Goal: Information Seeking & Learning: Learn about a topic

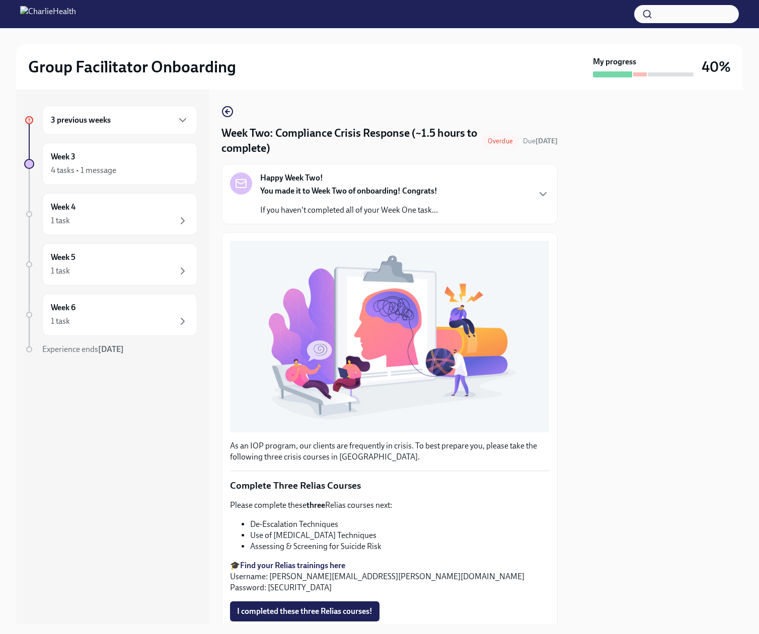
scroll to position [157, 0]
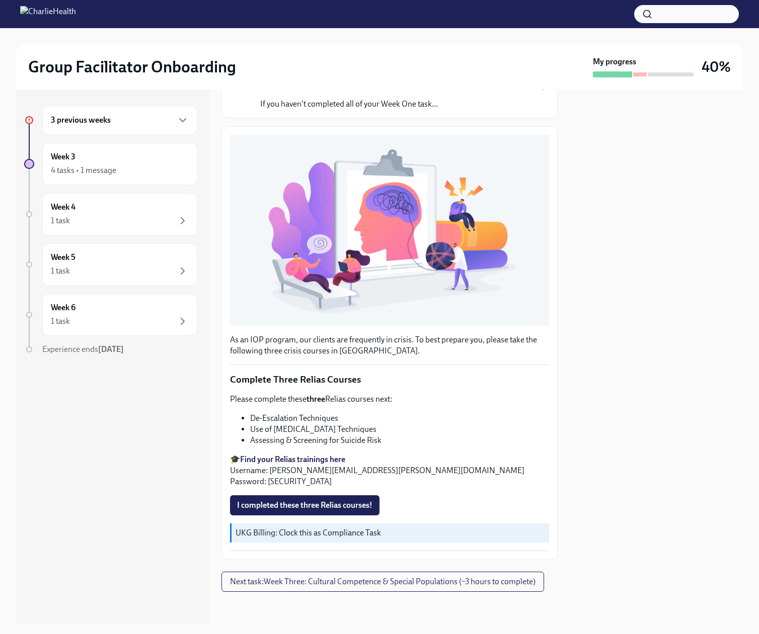
click at [291, 501] on span "I completed these three Relias courses!" at bounding box center [304, 506] width 135 height 10
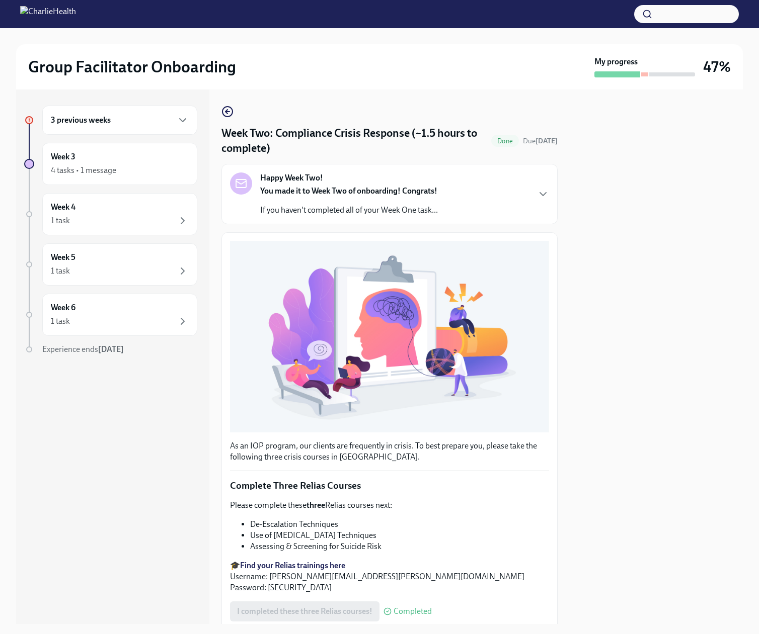
click at [98, 126] on h6 "3 previous weeks" at bounding box center [81, 120] width 60 height 11
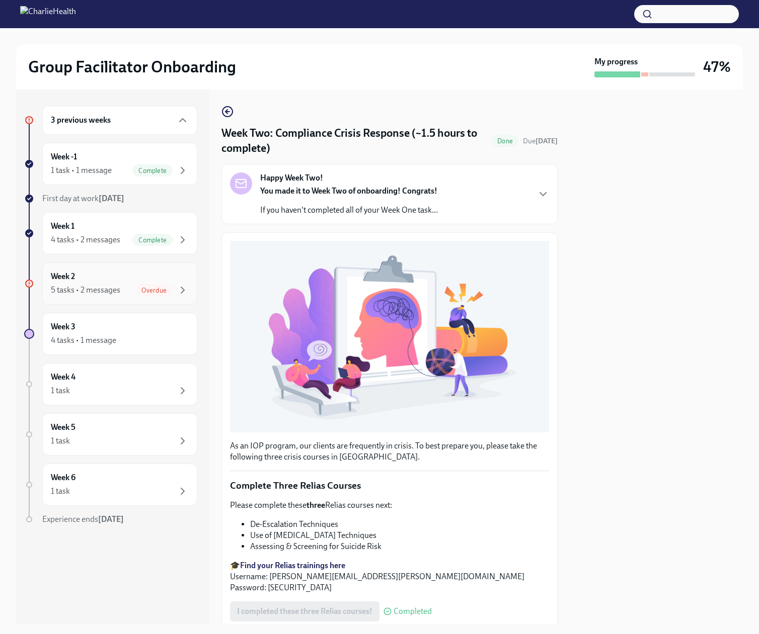
click at [135, 294] on span "Overdue" at bounding box center [153, 291] width 37 height 8
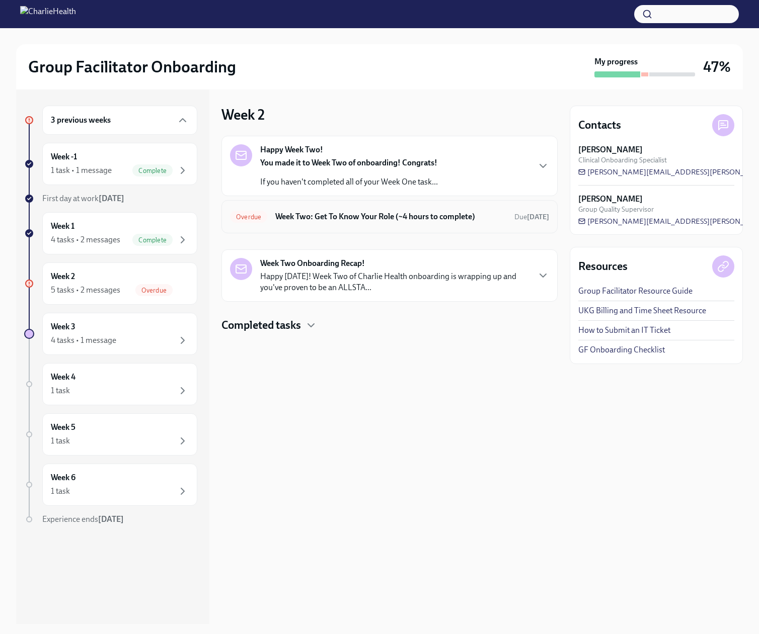
click at [406, 222] on h6 "Week Two: Get To Know Your Role (~4 hours to complete)" at bounding box center [390, 216] width 231 height 11
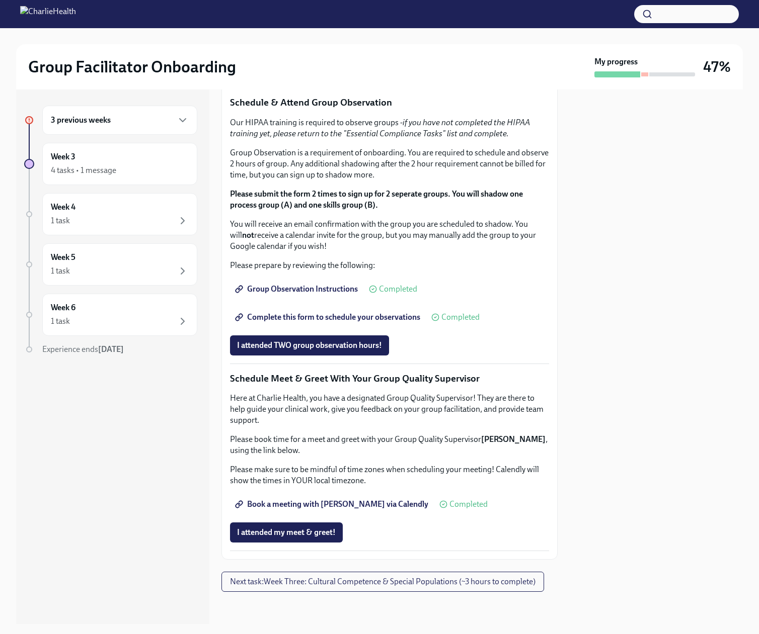
scroll to position [857, 0]
click at [102, 176] on div "4 tasks • 1 message" at bounding box center [83, 170] width 65 height 11
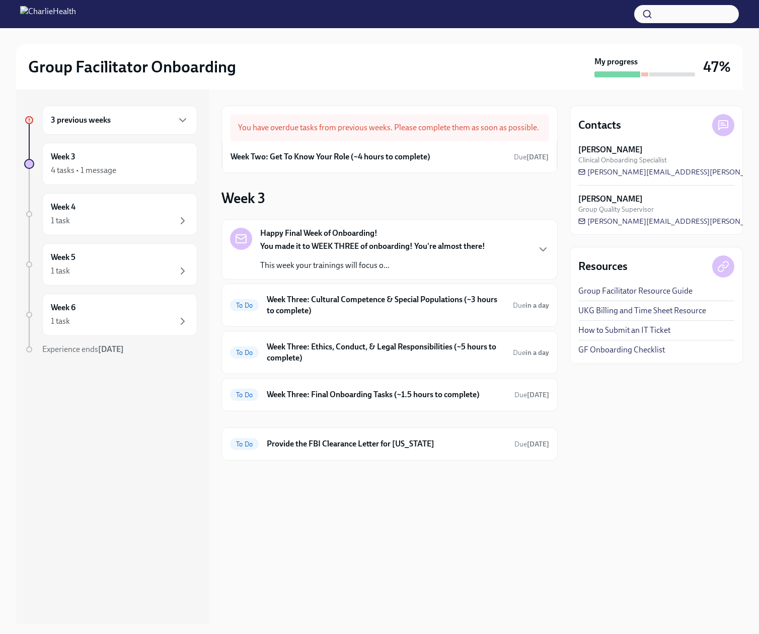
click at [106, 126] on h6 "3 previous weeks" at bounding box center [81, 120] width 60 height 11
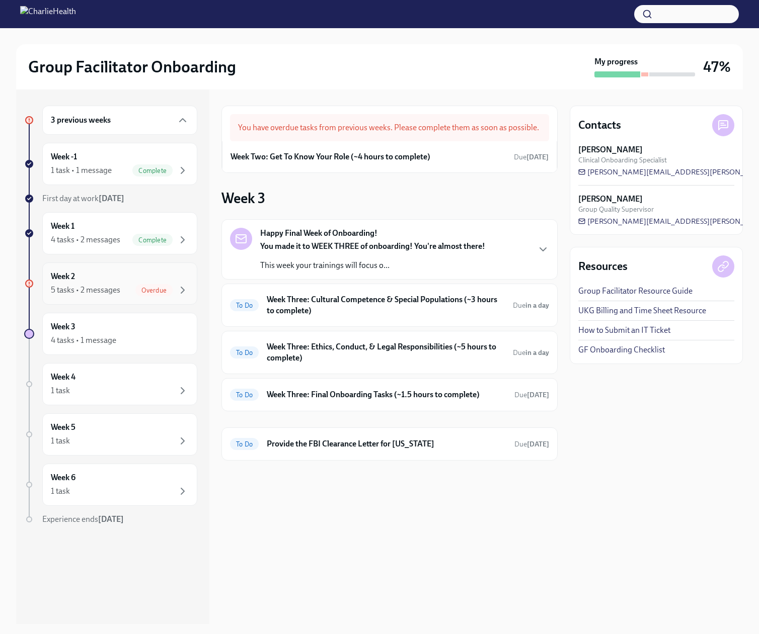
click at [122, 296] on div "5 tasks • 2 messages Overdue" at bounding box center [120, 290] width 138 height 12
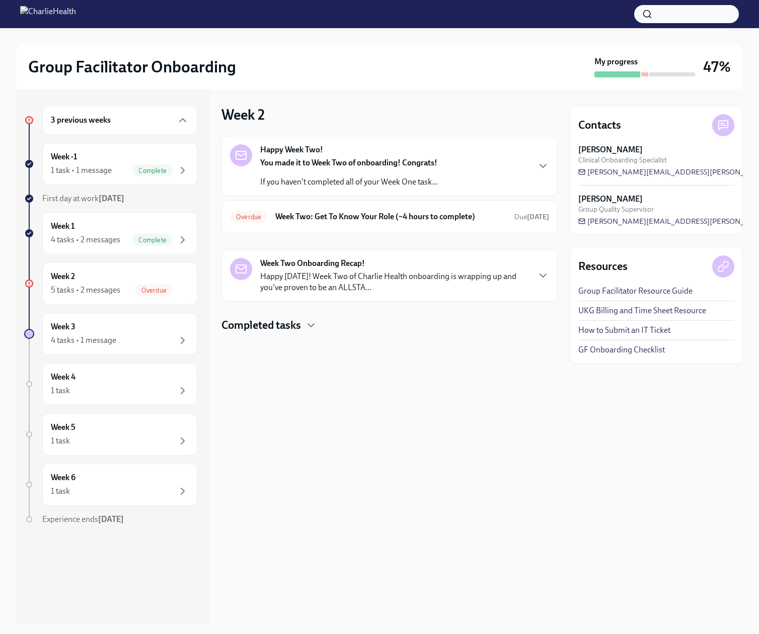
click at [544, 188] on div "Happy Week Two! You made it to Week Two of onboarding! Congrats! If you haven't…" at bounding box center [389, 165] width 319 height 43
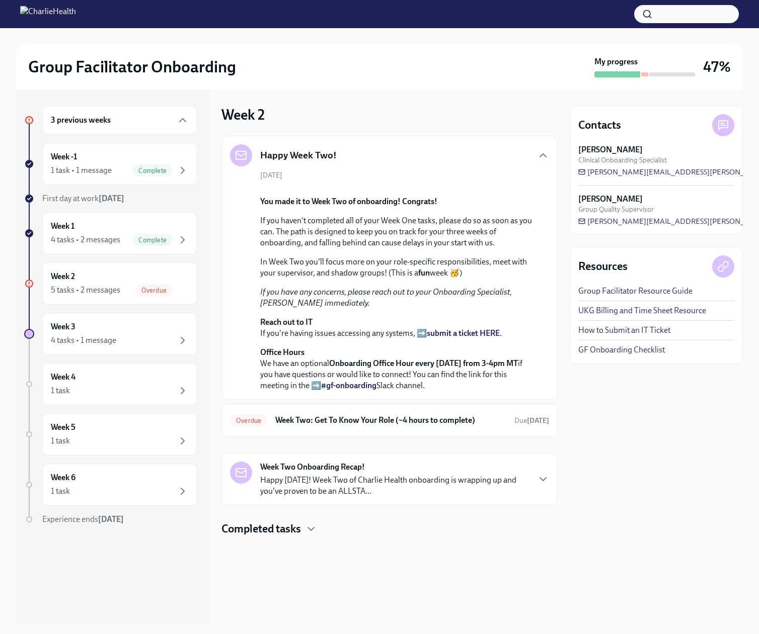
scroll to position [193, 0]
click at [416, 426] on h6 "Week Two: Get To Know Your Role (~4 hours to complete)" at bounding box center [390, 420] width 231 height 11
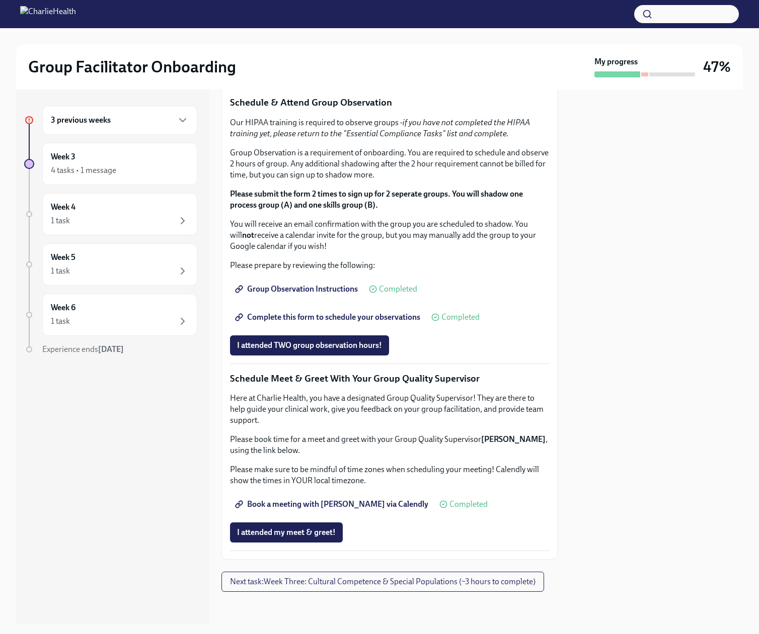
scroll to position [957, 0]
drag, startPoint x: 548, startPoint y: 542, endPoint x: 522, endPoint y: 508, distance: 43.1
click at [554, 558] on div "Week Two: Get To Know Your Role (~4 hours to complete) Overdue Due [DATE] Happy…" at bounding box center [389, 357] width 336 height 535
click at [134, 126] on div "3 previous weeks" at bounding box center [120, 120] width 138 height 12
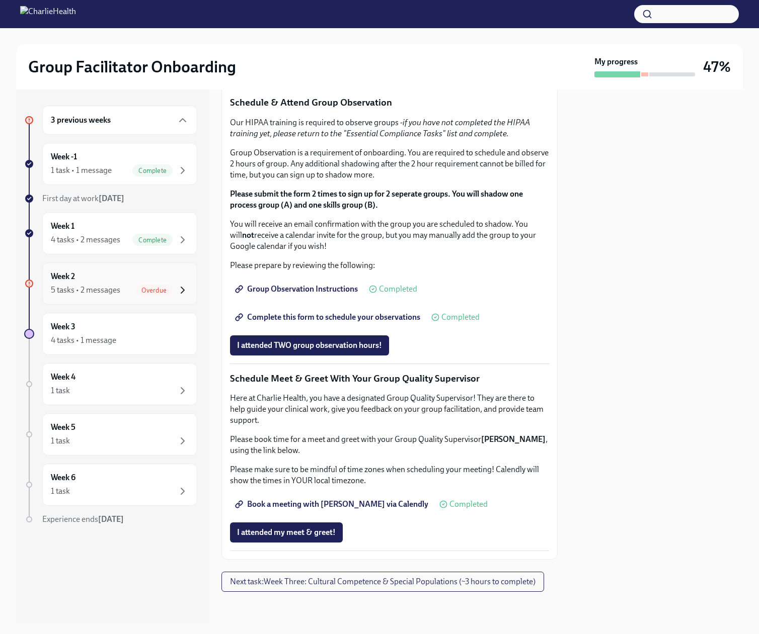
click at [177, 296] on icon "button" at bounding box center [183, 290] width 12 height 12
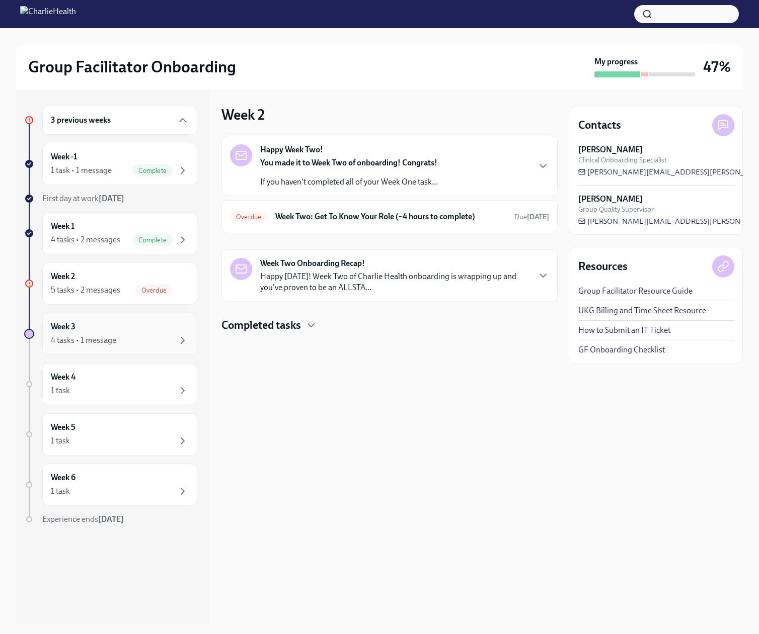
click at [113, 346] on div "4 tasks • 1 message" at bounding box center [83, 340] width 65 height 11
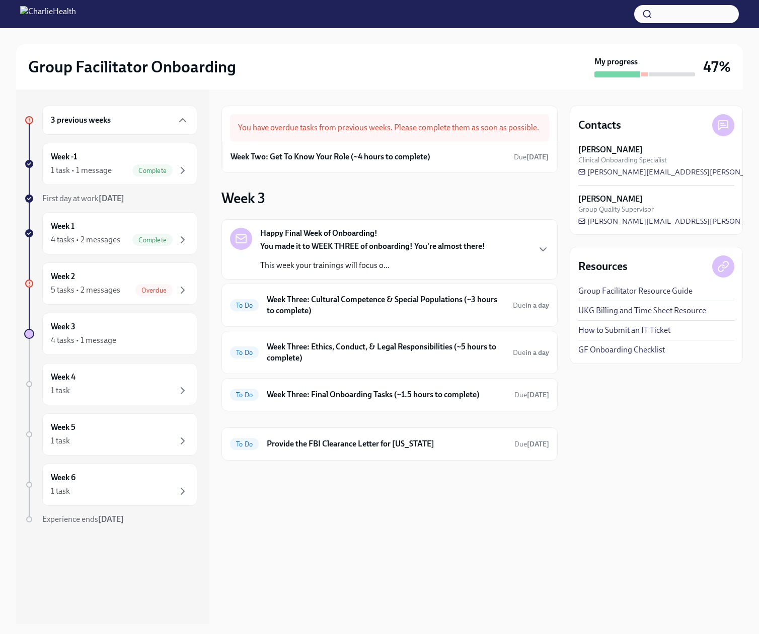
click at [423, 141] on div "You have overdue tasks from previous weeks. Please complete them as soon as pos…" at bounding box center [389, 127] width 319 height 27
click at [317, 141] on div "You have overdue tasks from previous weeks. Please complete them as soon as pos…" at bounding box center [389, 127] width 319 height 27
click at [320, 251] on strong "You made it to WEEK THREE of onboarding! You're almost there!" at bounding box center [372, 247] width 225 height 10
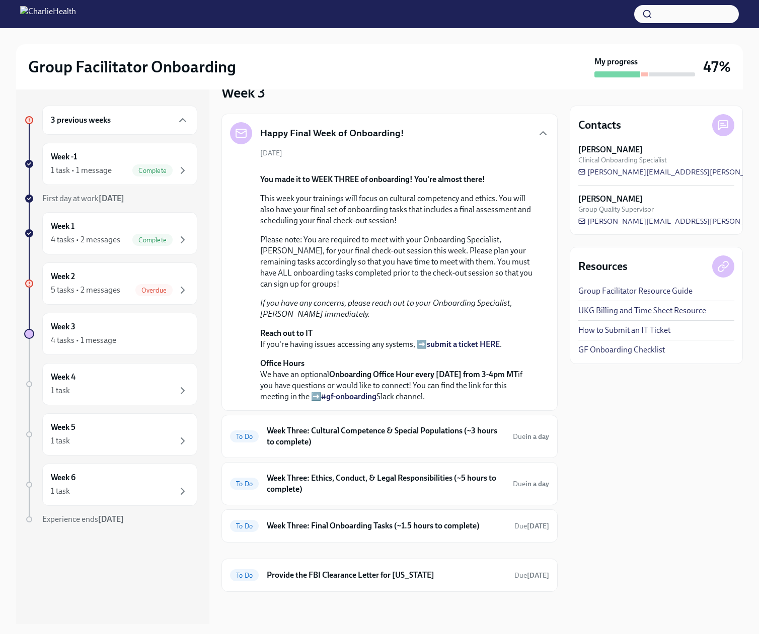
scroll to position [453, 0]
click at [393, 521] on h6 "Week Three: Final Onboarding Tasks (~1.5 hours to complete)" at bounding box center [386, 526] width 239 height 11
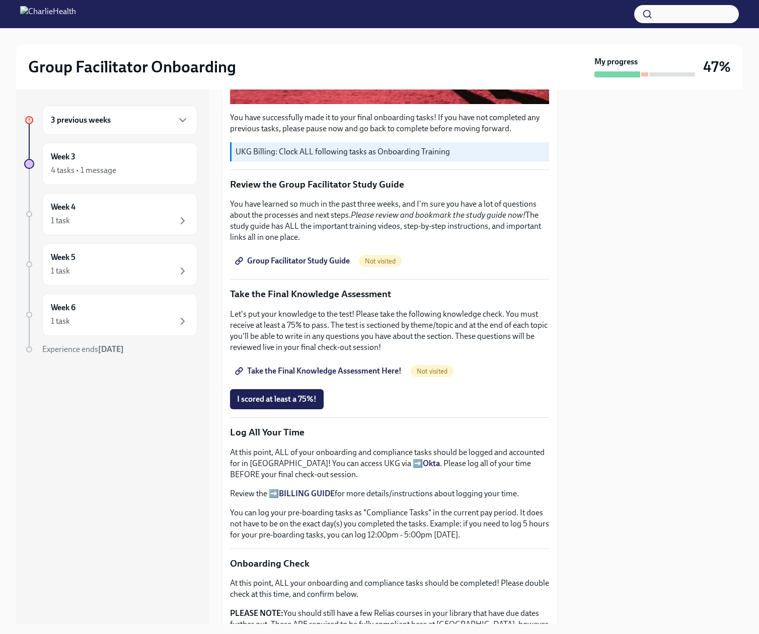
scroll to position [352, 0]
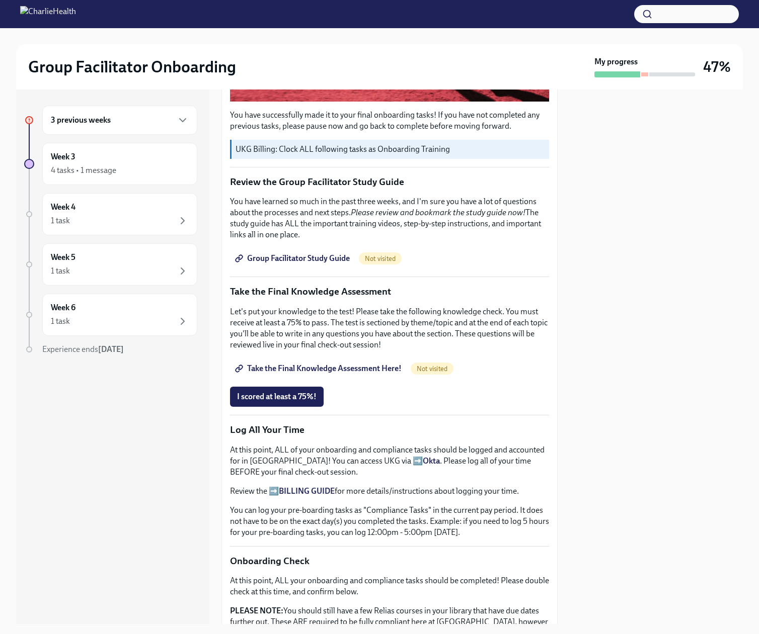
click at [286, 264] on span "Group Facilitator Study Guide" at bounding box center [293, 259] width 113 height 10
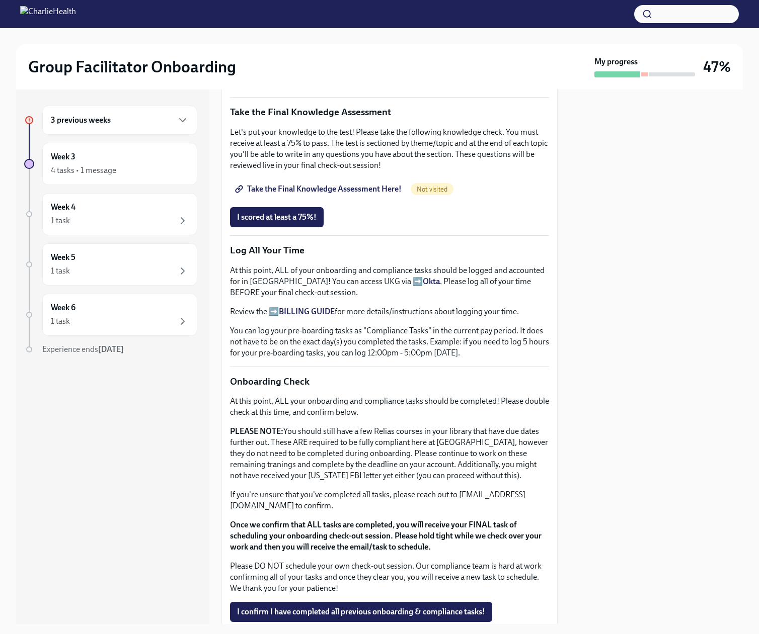
scroll to position [553, 0]
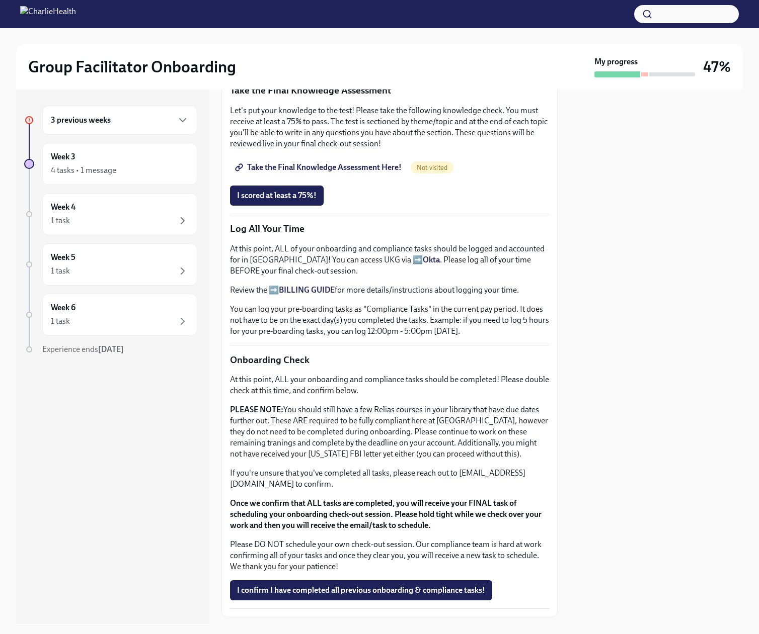
click at [321, 173] on span "Take the Final Knowledge Assessment Here!" at bounding box center [319, 168] width 165 height 10
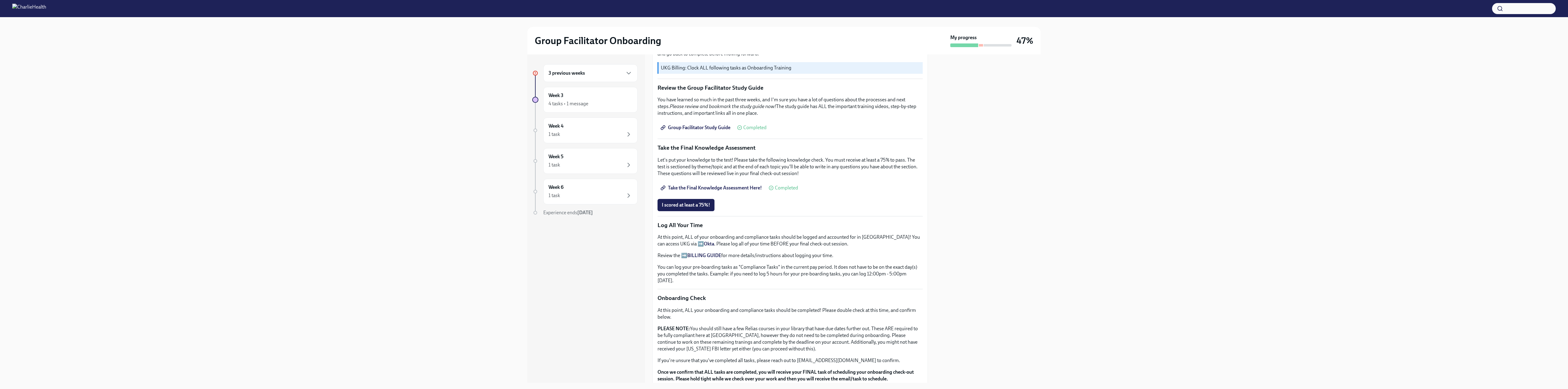
scroll to position [306, 0]
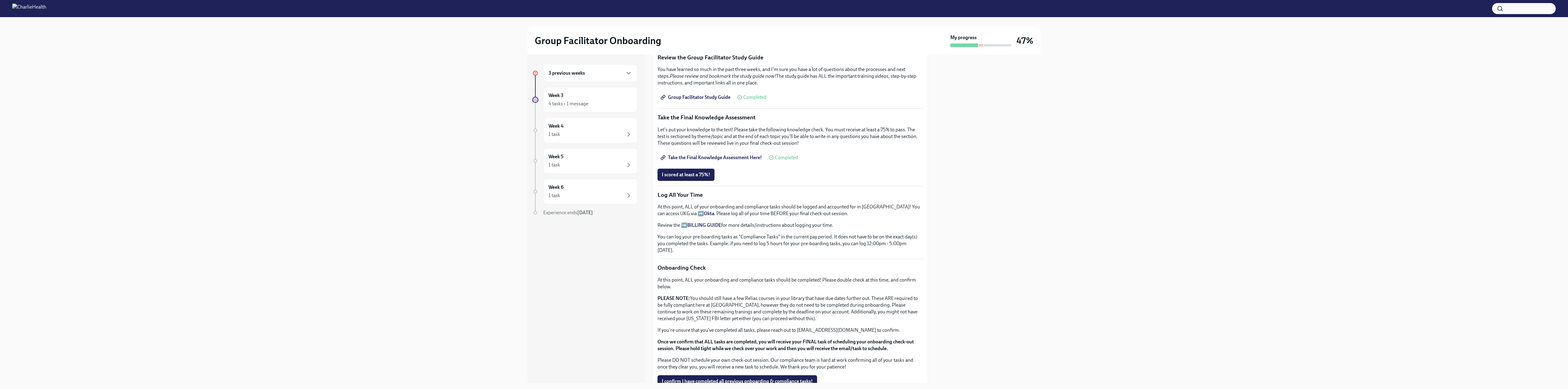
click at [461, 77] on h6 "3 previous weeks" at bounding box center [567, 73] width 37 height 7
click at [461, 180] on div "5 tasks • 2 messages" at bounding box center [569, 177] width 42 height 7
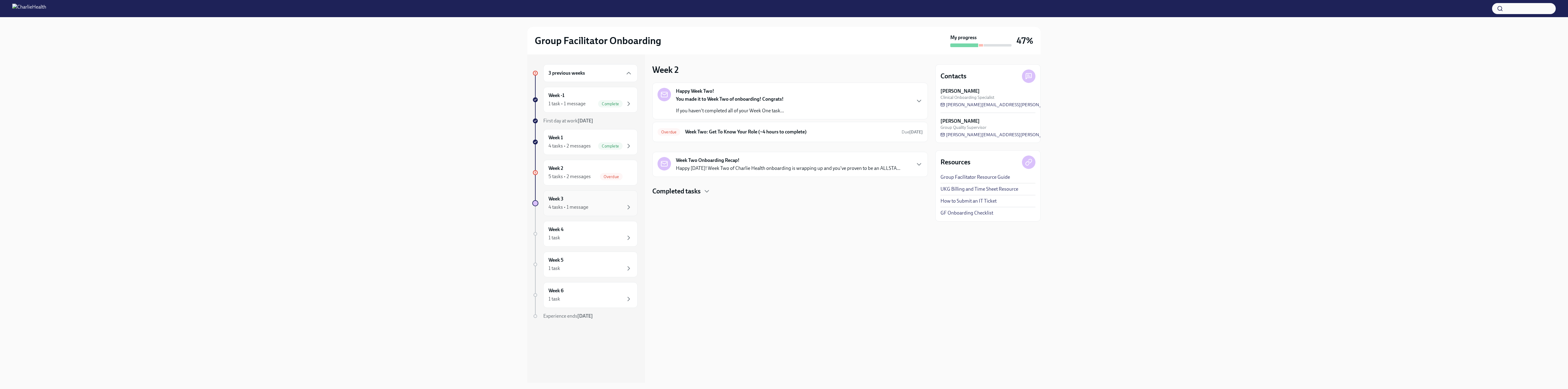
click at [461, 211] on div "4 tasks • 1 message" at bounding box center [568, 207] width 40 height 7
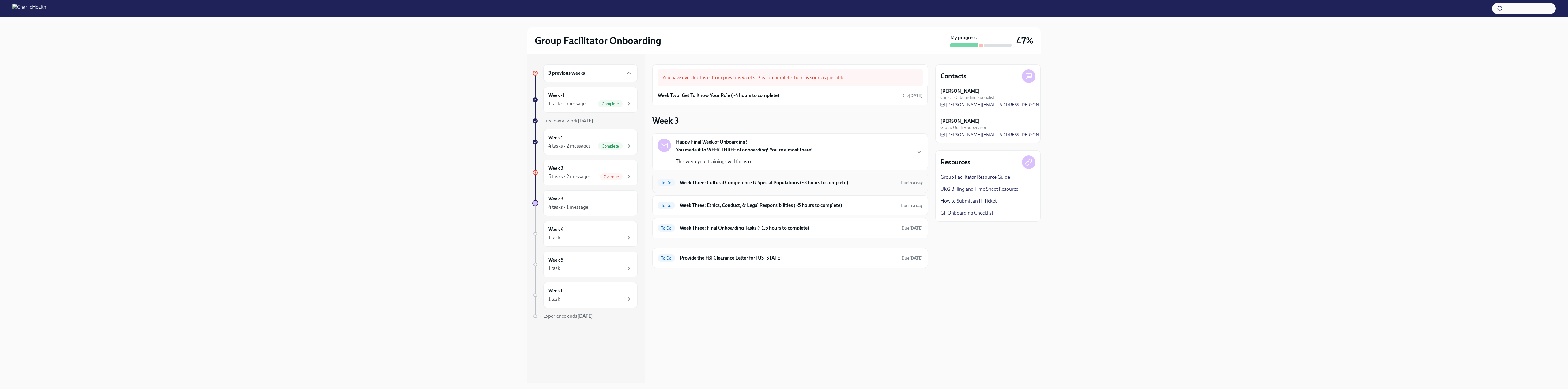
click at [461, 186] on h6 "Week Three: Cultural Competence & Special Populations (~3 hours to complete)" at bounding box center [788, 183] width 216 height 7
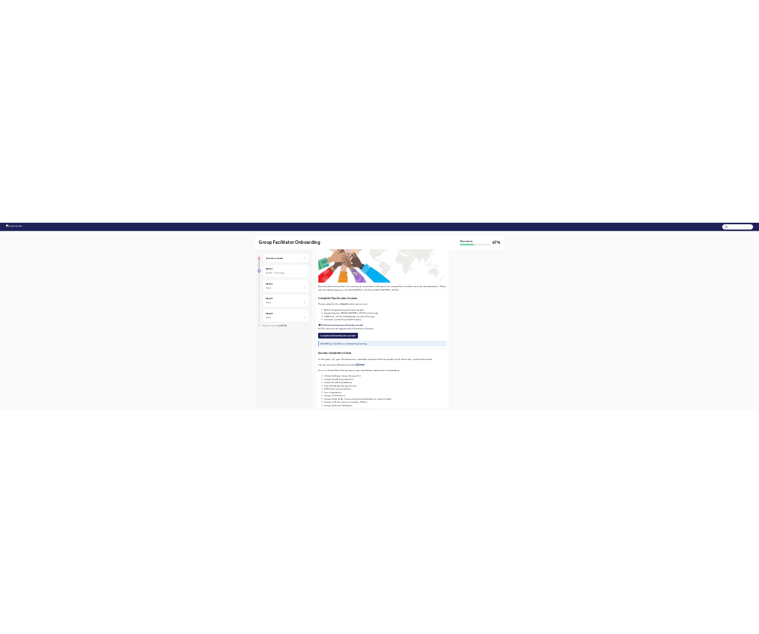
scroll to position [215, 0]
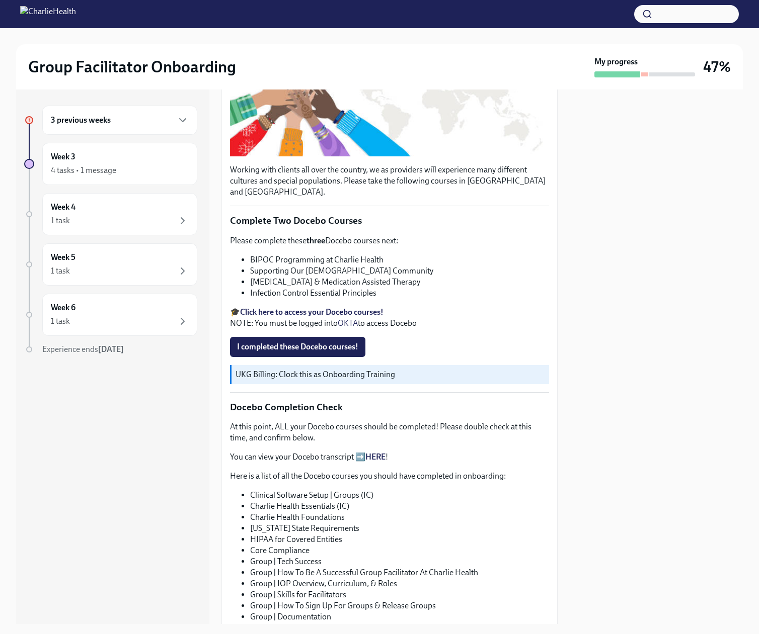
click at [351, 317] on strong "Click here to access your Docebo courses!" at bounding box center [311, 312] width 143 height 10
click at [285, 352] on span "I completed these Docebo courses!" at bounding box center [297, 347] width 121 height 10
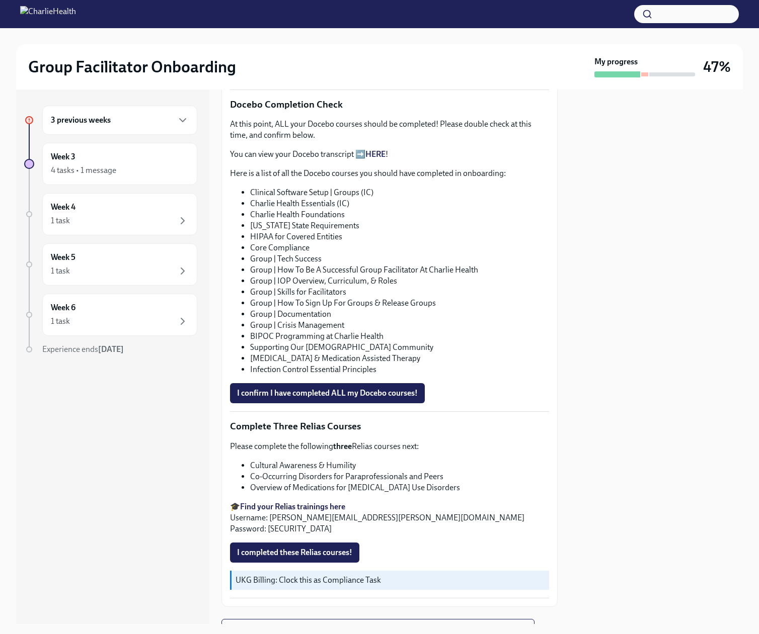
scroll to position [527, 0]
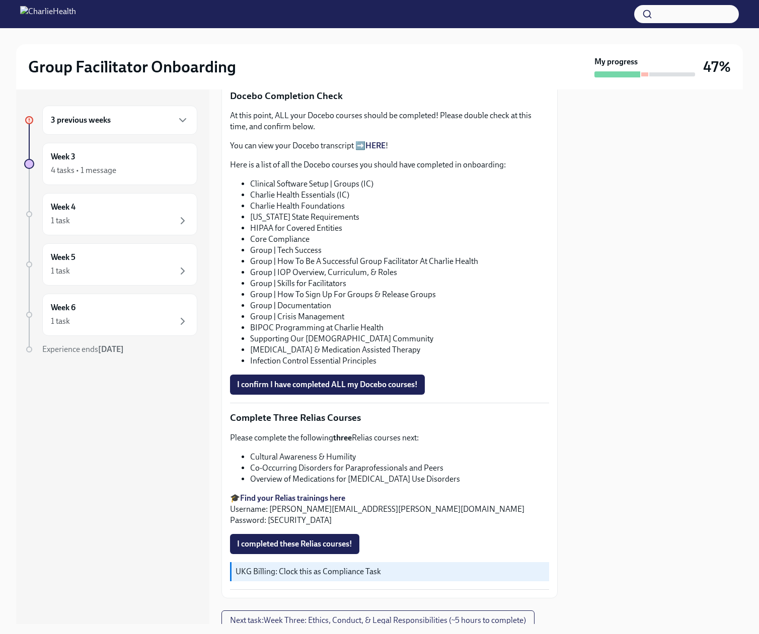
click at [398, 151] on p "You can view your Docebo transcript ➡️ HERE !" at bounding box center [389, 145] width 319 height 11
click at [385, 150] on link "HERE" at bounding box center [375, 146] width 20 height 10
click at [359, 390] on span "I confirm I have completed ALL my Docebo courses!" at bounding box center [327, 385] width 181 height 10
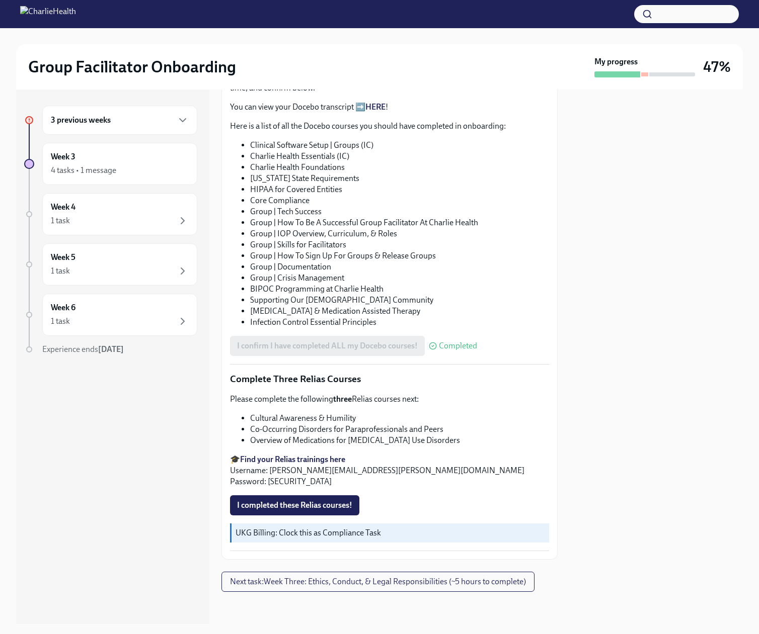
scroll to position [736, 0]
